Goal: Complete application form: Complete application form

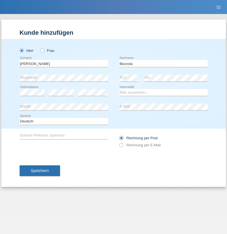
type input "Bezzola"
select select "CH"
radio input "true"
click at [64, 63] on input "text" at bounding box center [64, 63] width 88 height 7
type input "[PERSON_NAME]"
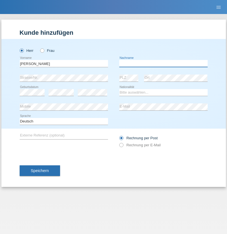
click at [163, 63] on input "text" at bounding box center [163, 63] width 88 height 7
type input "Zitouni"
select select "CH"
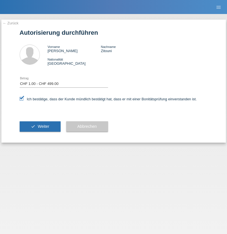
select select "1"
click at [40, 126] on span "Weiter" at bounding box center [43, 126] width 11 height 4
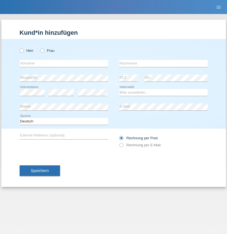
radio input "true"
click at [64, 63] on input "text" at bounding box center [64, 63] width 88 height 7
type input "[PERSON_NAME]"
click at [163, 63] on input "text" at bounding box center [163, 63] width 88 height 7
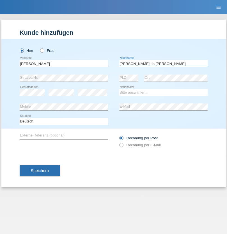
type input "[PERSON_NAME] da [PERSON_NAME]"
select select "PT"
select select "C"
select select "07"
select select "04"
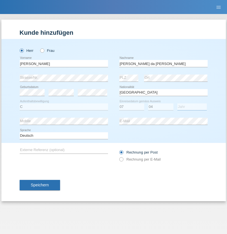
select select "1992"
